Goal: Task Accomplishment & Management: Complete application form

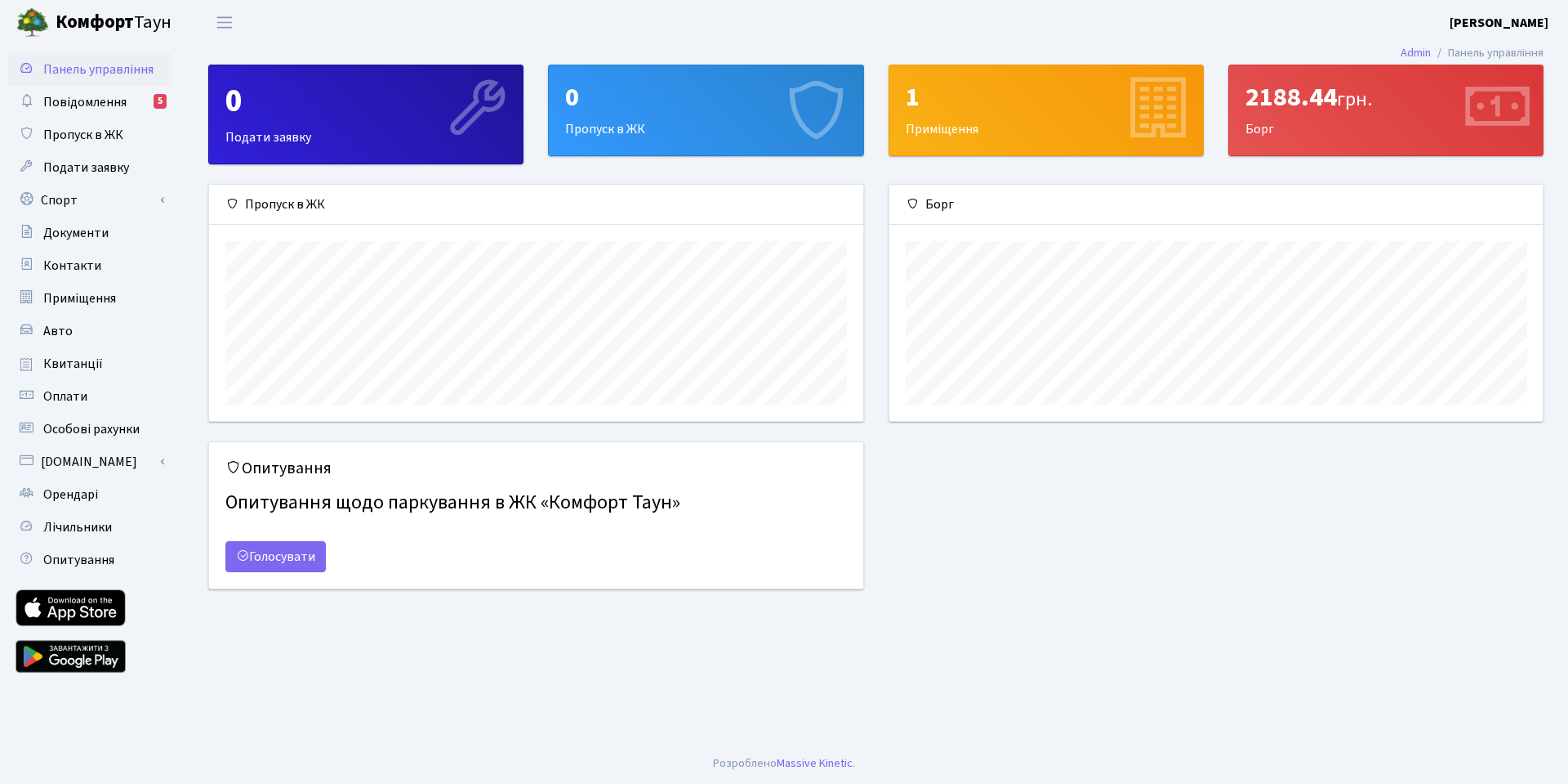
scroll to position [237, 653]
click at [693, 128] on div "0 Пропуск в ЖК" at bounding box center [706, 110] width 313 height 90
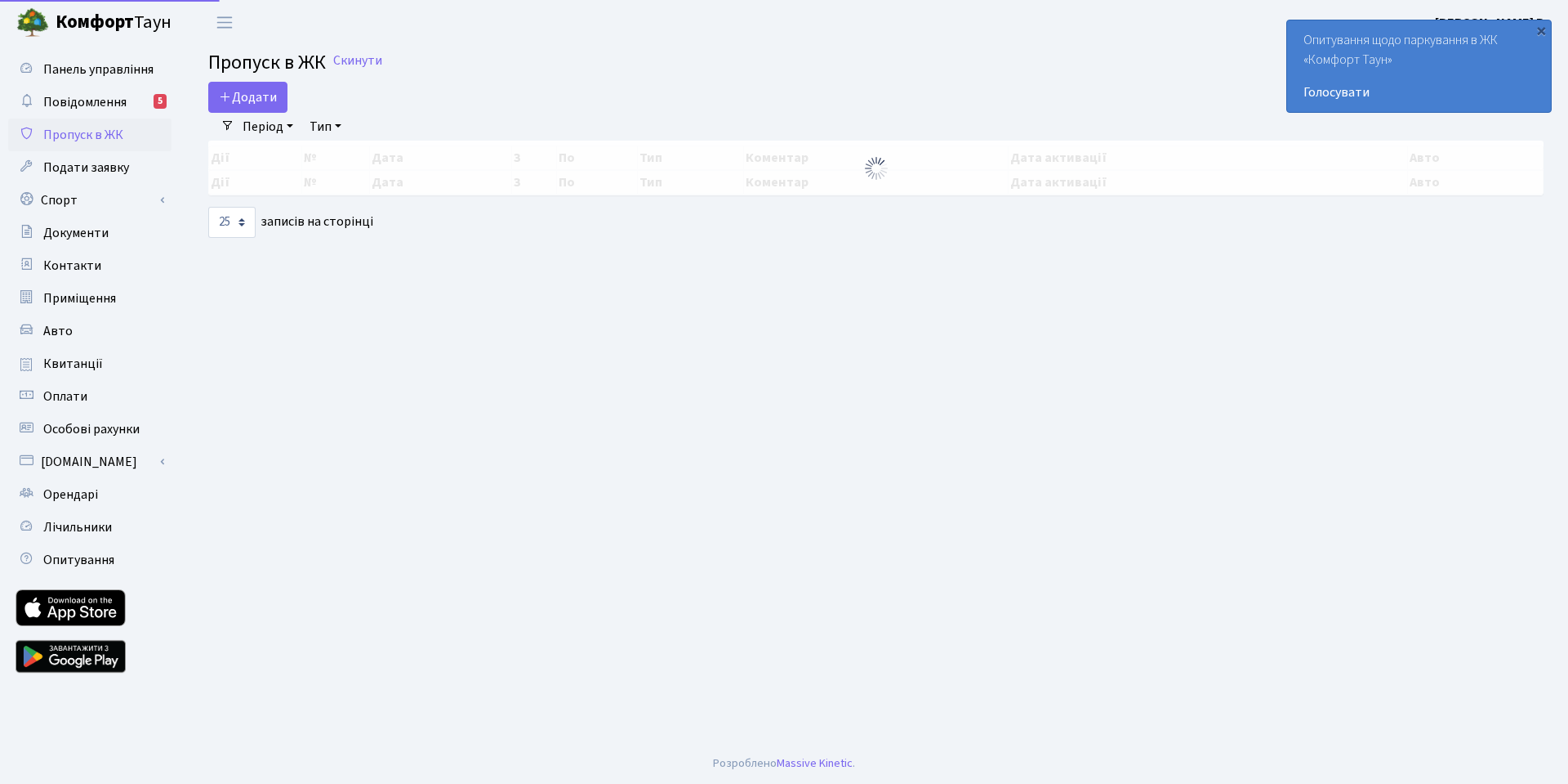
select select "25"
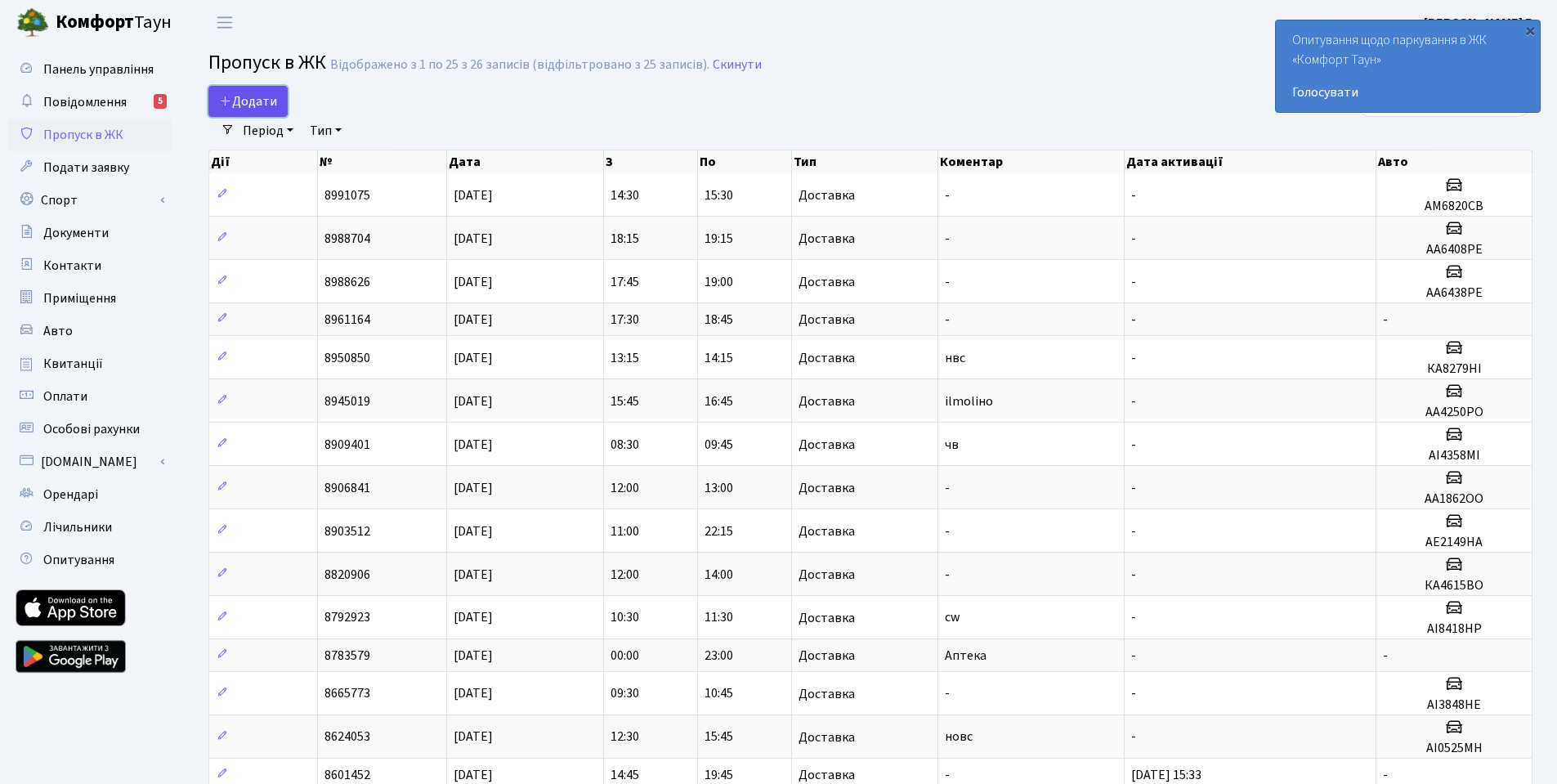
click at [232, 99] on span "Додати" at bounding box center [248, 101] width 58 height 18
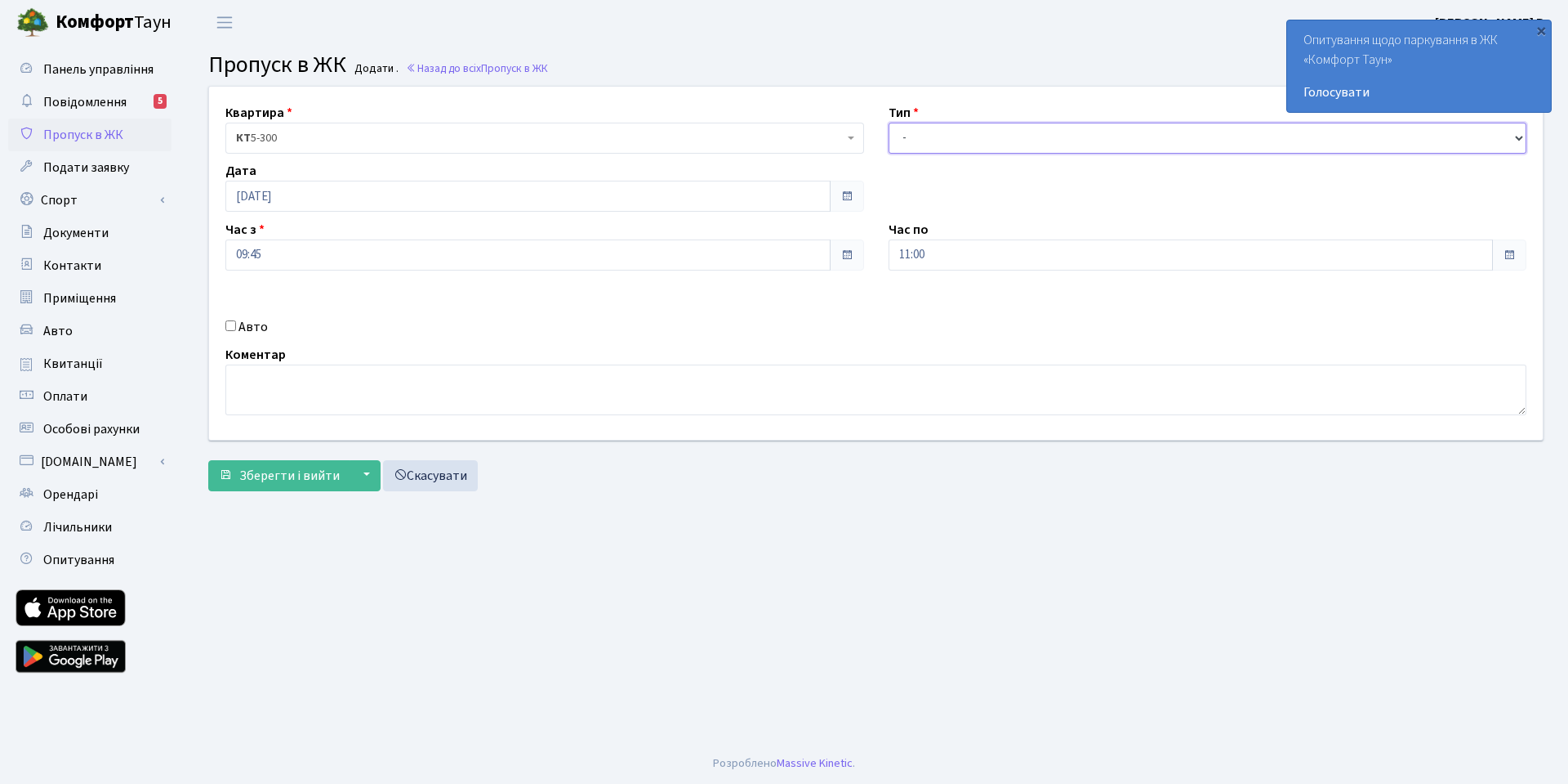
select select "1"
click at [889, 123] on select "- Доставка Таксі Гості Сервіс" at bounding box center [1207, 138] width 638 height 31
click at [396, 383] on textarea at bounding box center [875, 390] width 1301 height 51
click at [226, 324] on input "Авто" at bounding box center [230, 326] width 11 height 11
checkbox input "true"
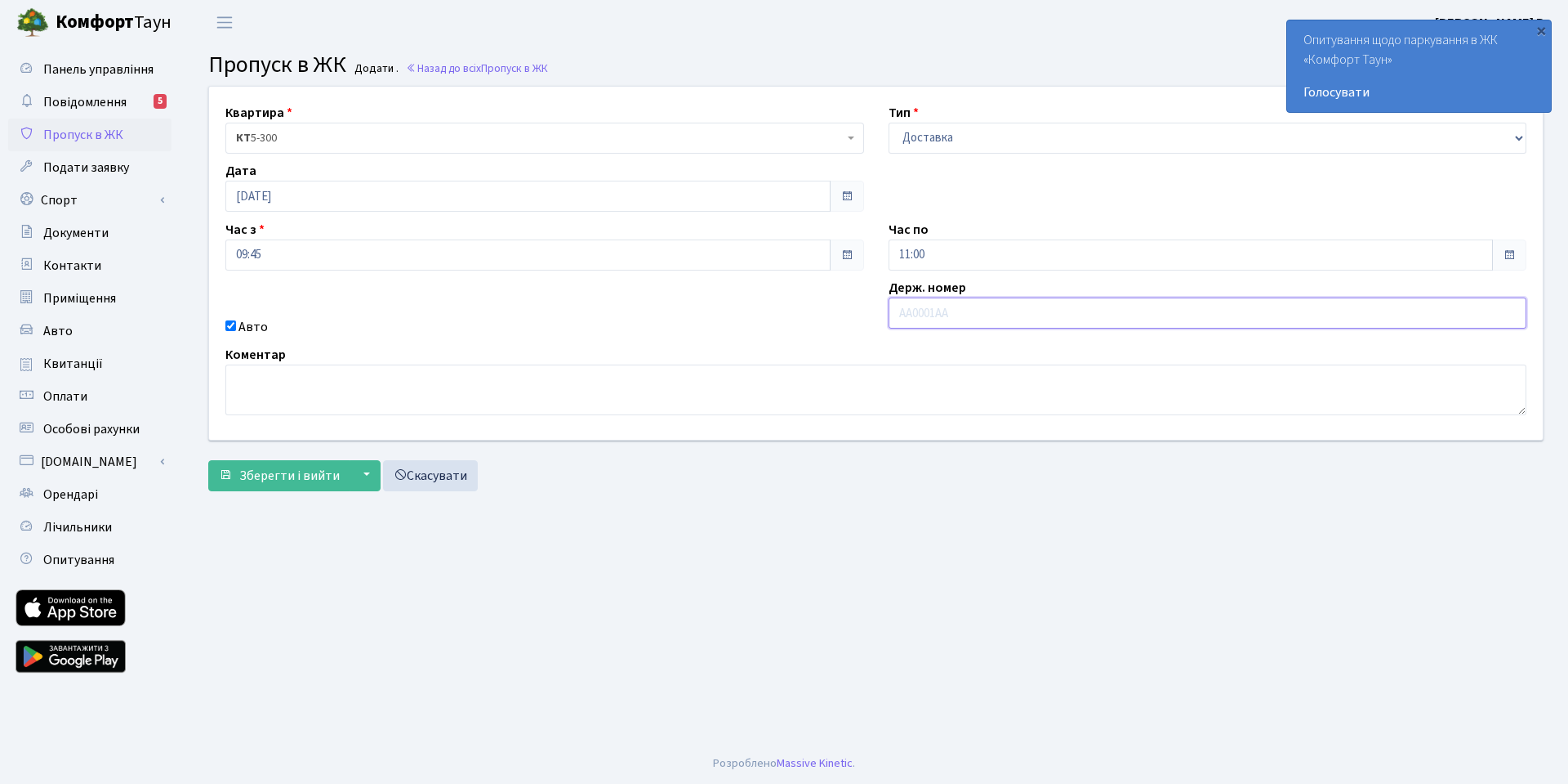
click at [944, 314] on input "text" at bounding box center [1207, 313] width 638 height 31
type input "АІ8418НР"
click at [373, 408] on textarea at bounding box center [875, 390] width 1301 height 51
type textarea "w"
type textarea "cw"
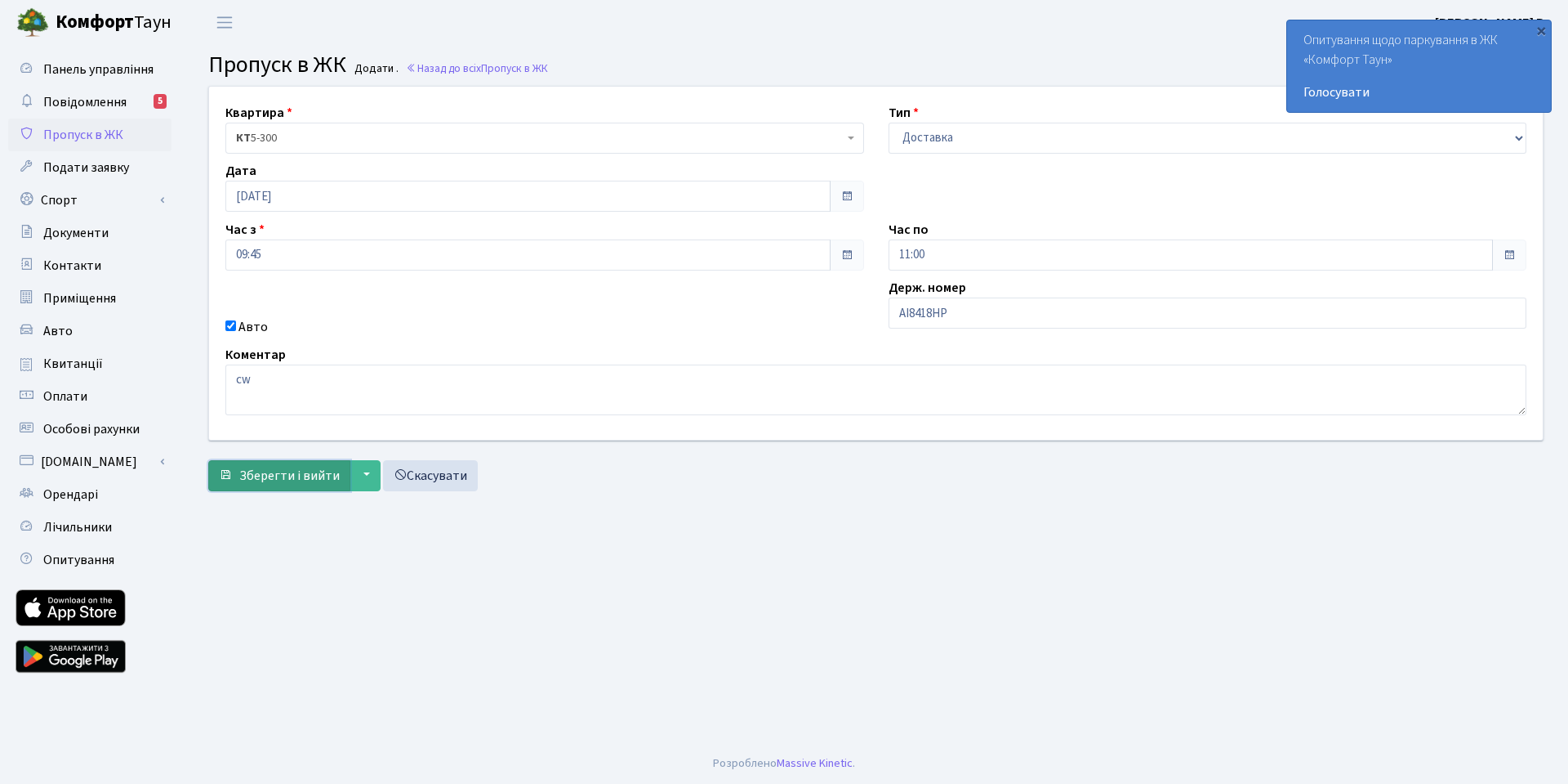
click at [264, 481] on span "Зберегти і вийти" at bounding box center [289, 476] width 101 height 18
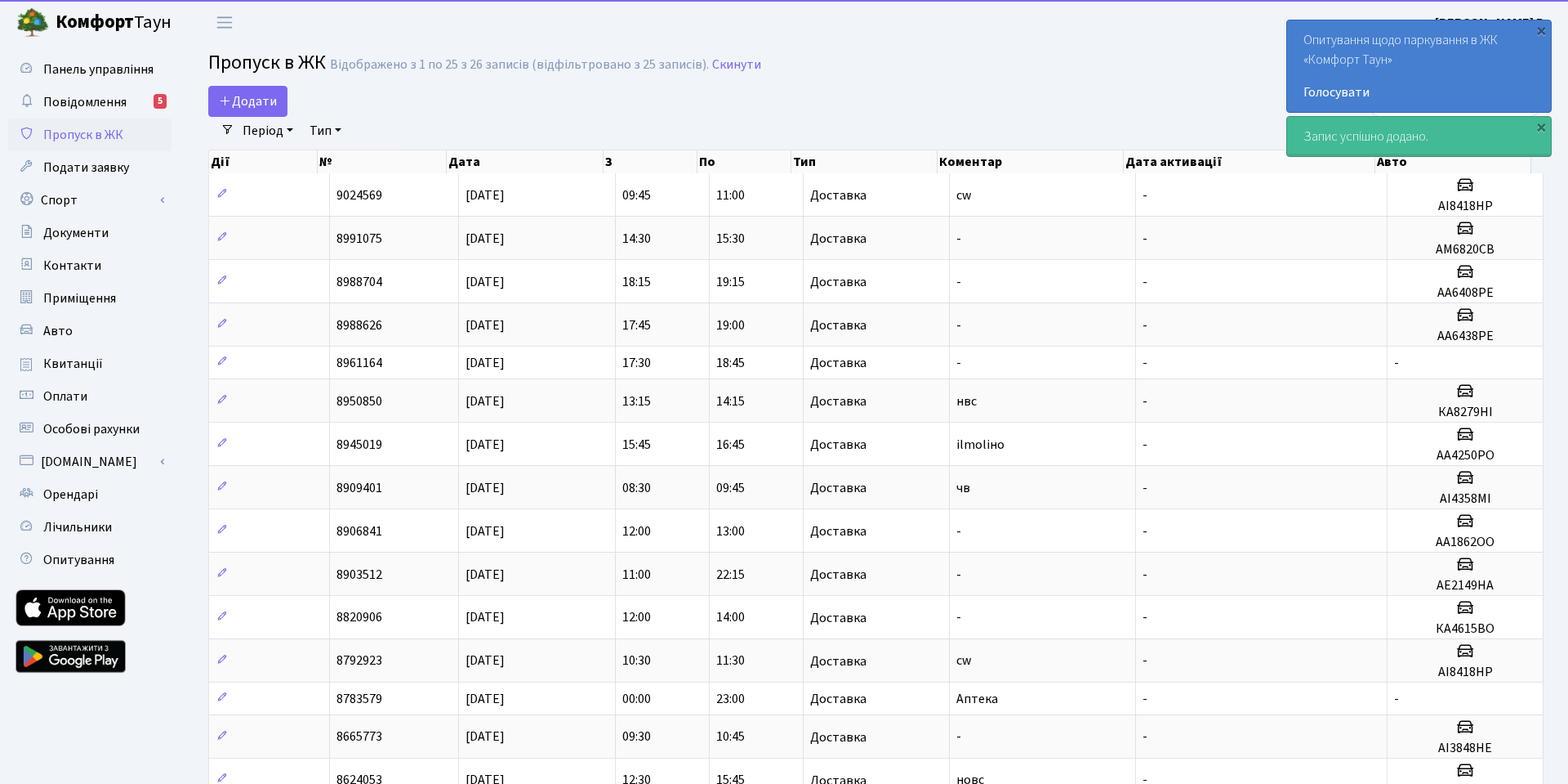
select select "25"
